Goal: Navigation & Orientation: Go to known website

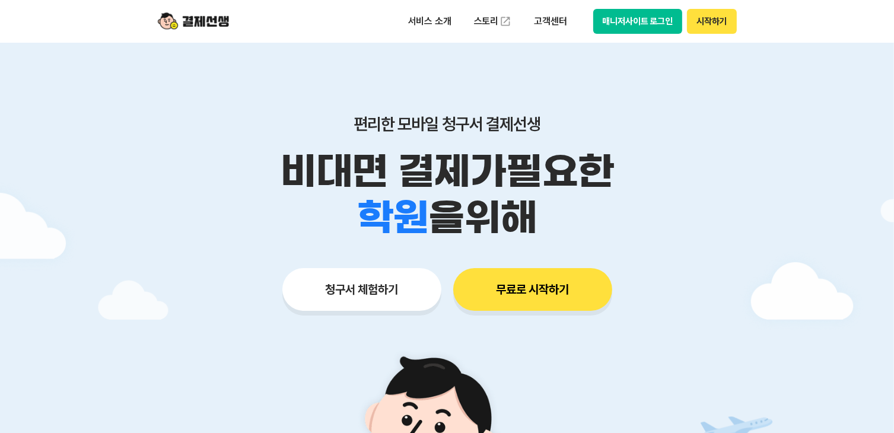
click at [624, 29] on button "매니저사이트 로그인" at bounding box center [638, 21] width 90 height 25
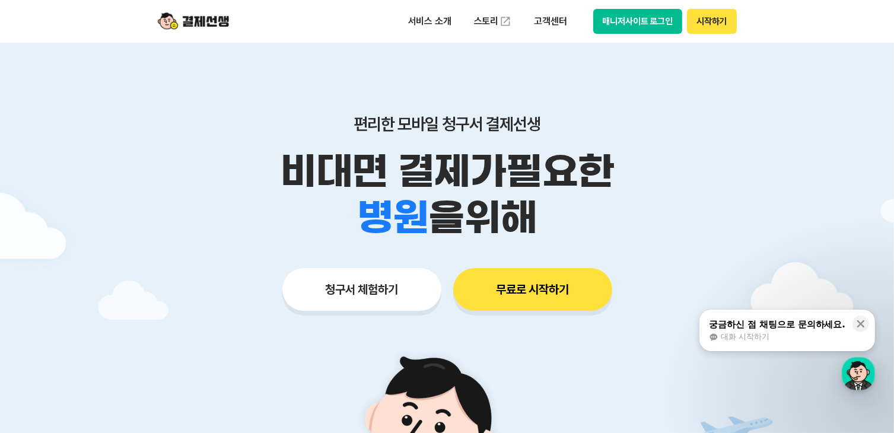
click at [609, 19] on button "매니저사이트 로그인" at bounding box center [638, 21] width 90 height 25
click at [628, 27] on button "매니저사이트 로그인" at bounding box center [638, 21] width 90 height 25
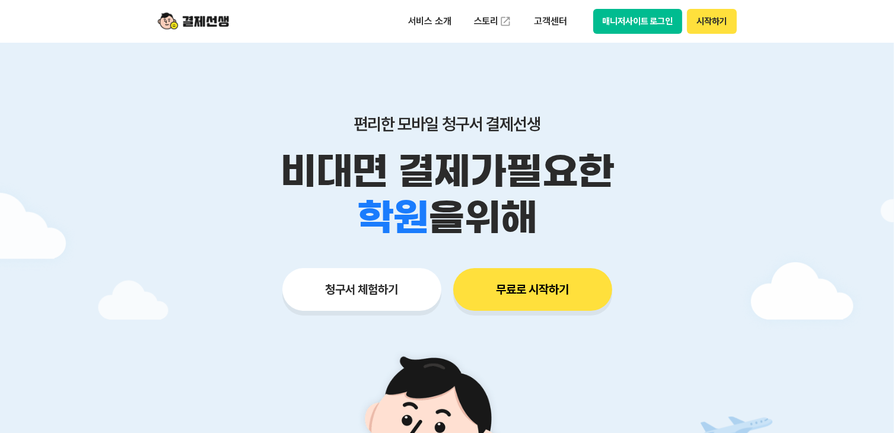
click at [613, 23] on button "매니저사이트 로그인" at bounding box center [638, 21] width 90 height 25
